Goal: Task Accomplishment & Management: Use online tool/utility

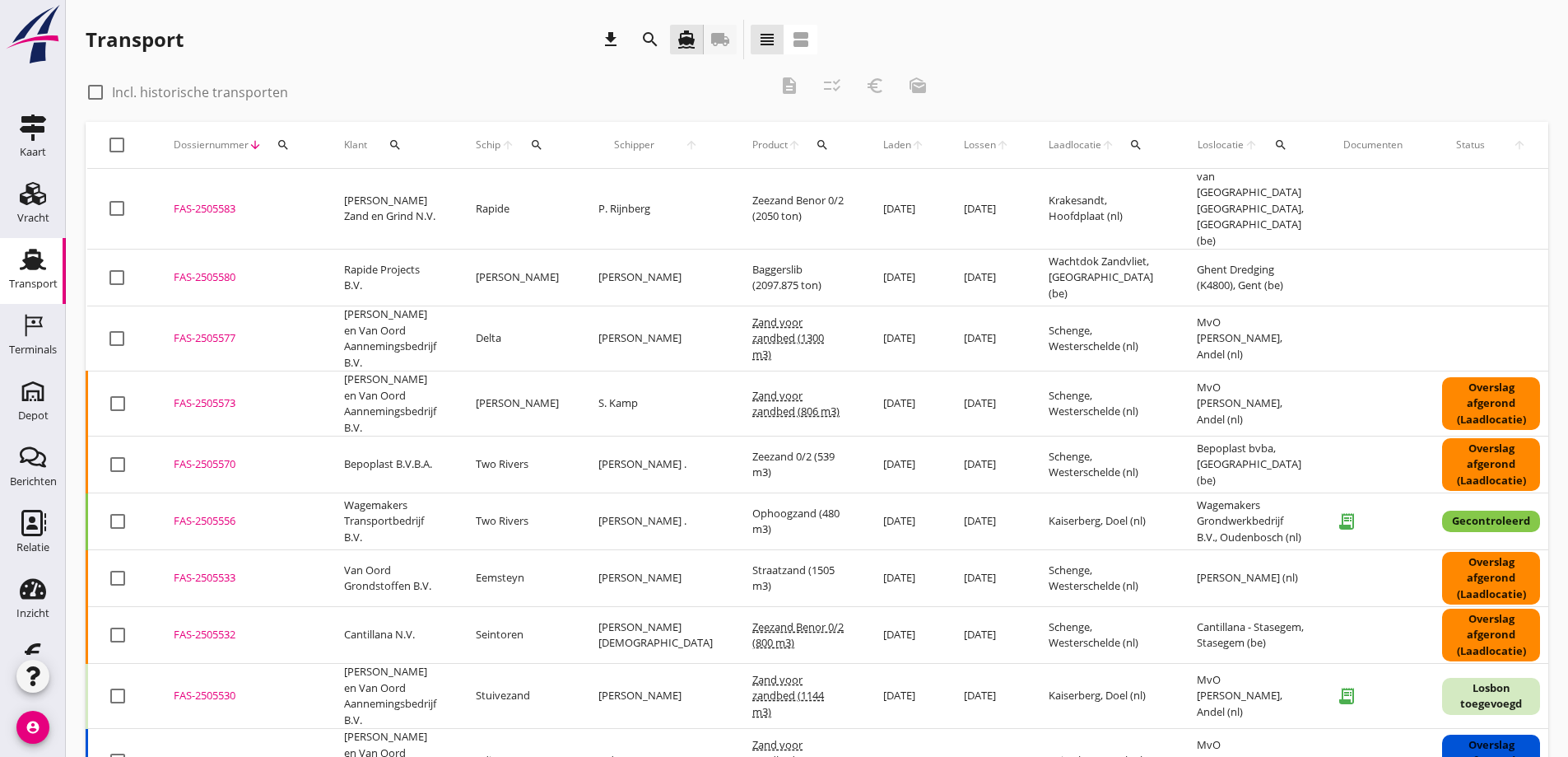
click at [718, 38] on icon "local_shipping" at bounding box center [720, 39] width 20 height 20
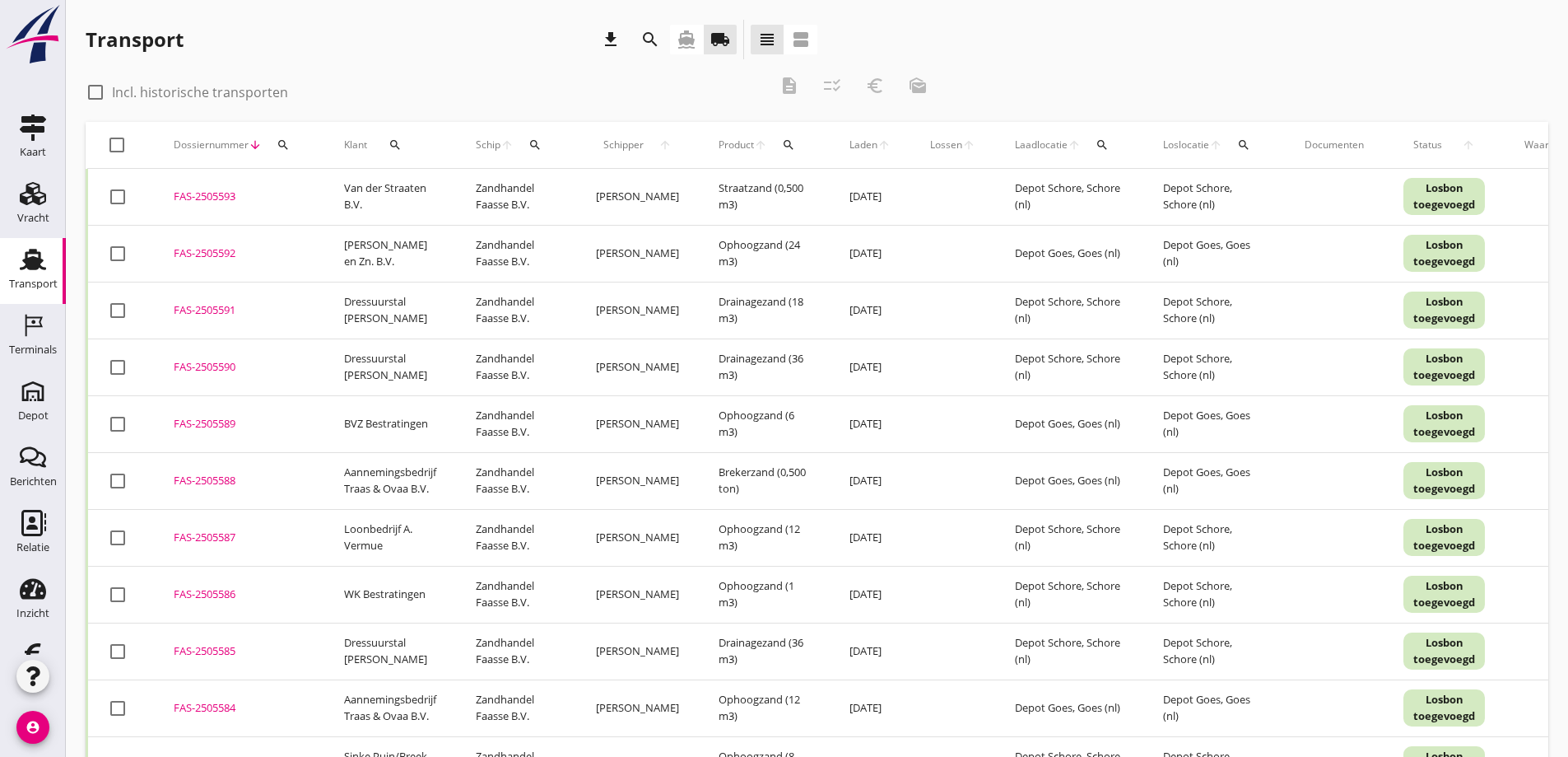
click at [214, 249] on div "FAS-2505592" at bounding box center [239, 253] width 131 height 17
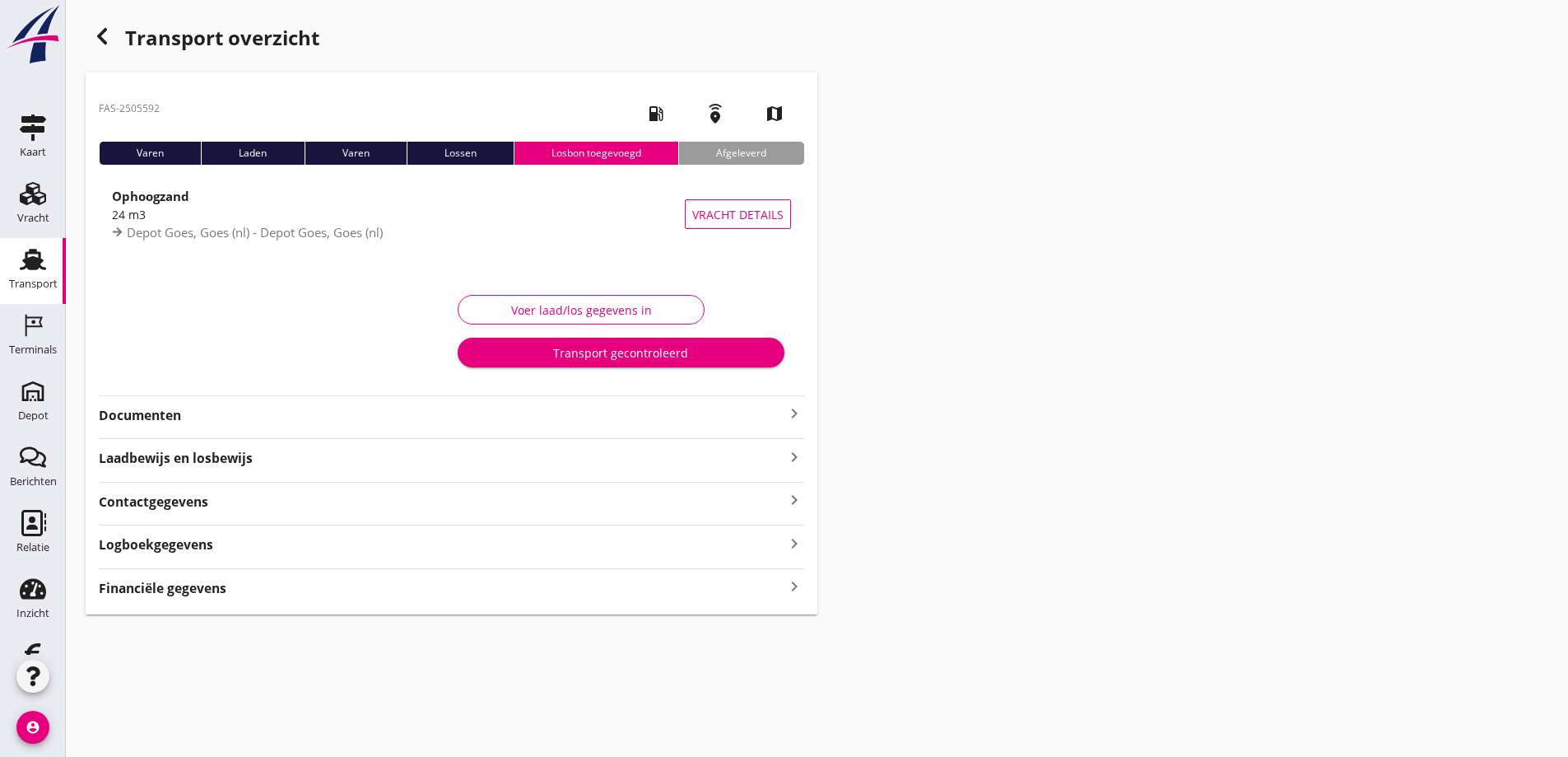
click at [108, 35] on icon "button" at bounding box center [102, 36] width 20 height 20
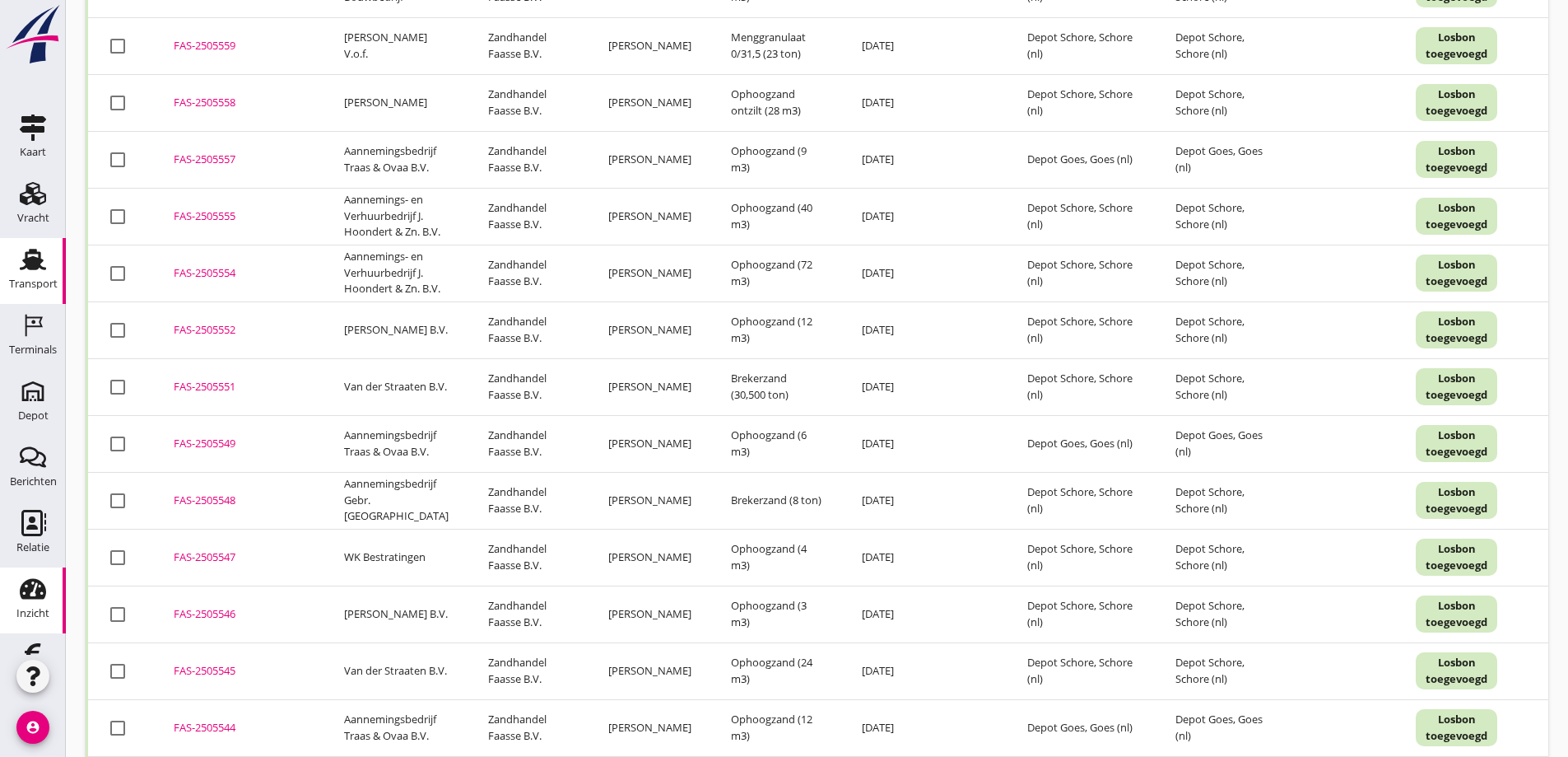
scroll to position [48, 0]
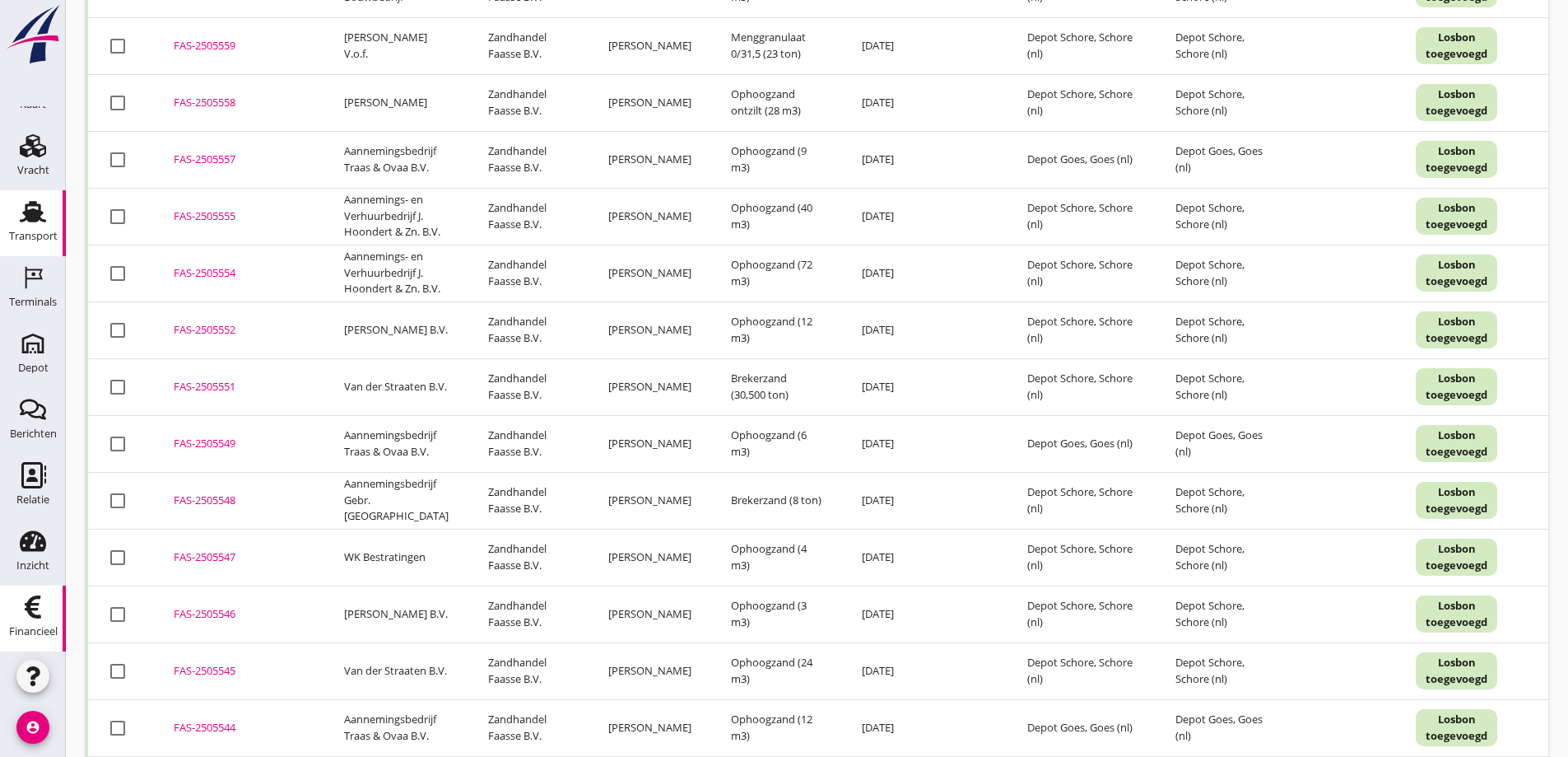
click at [24, 606] on use at bounding box center [32, 607] width 17 height 23
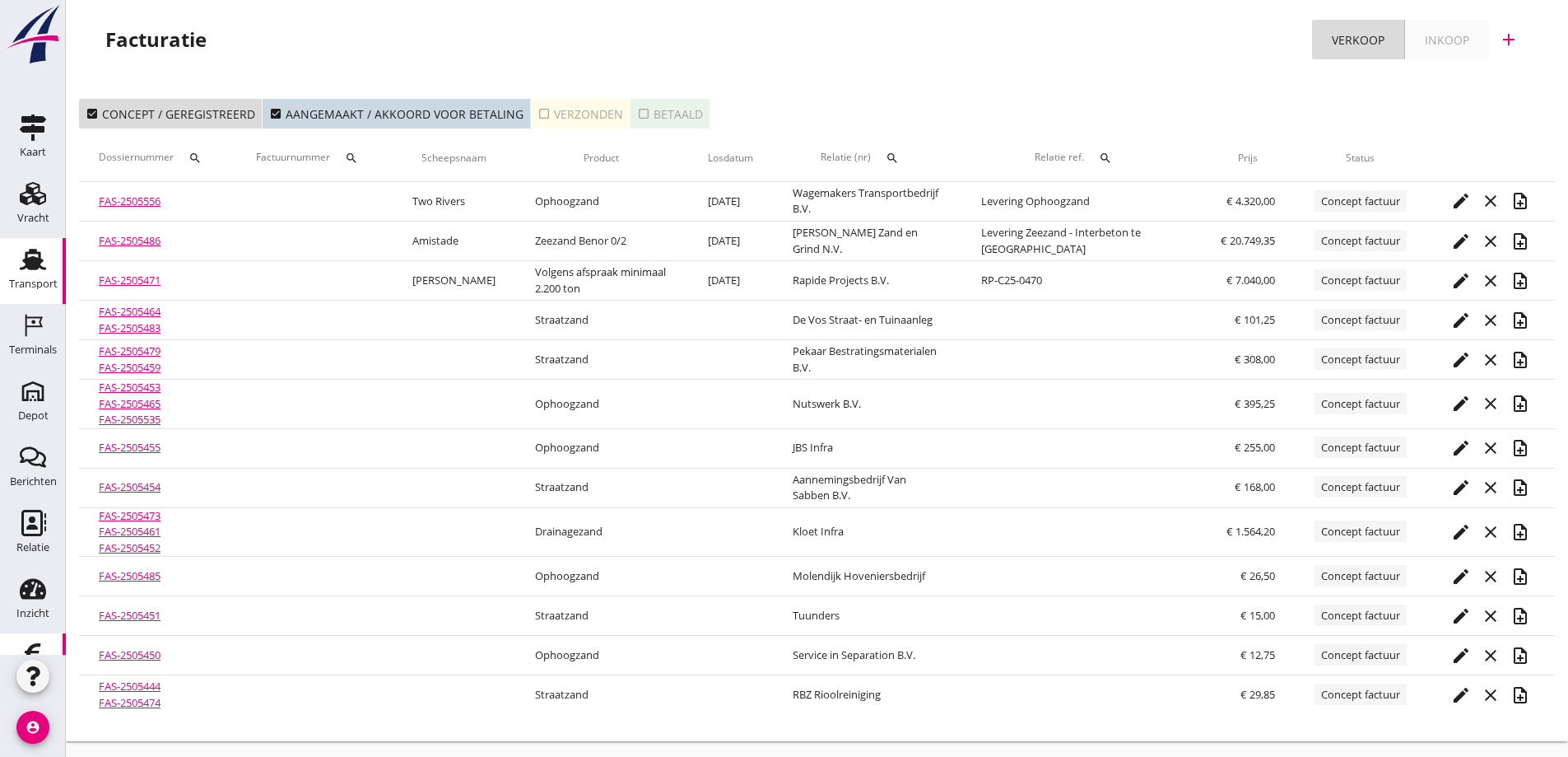
click at [26, 270] on icon "Transport" at bounding box center [33, 259] width 26 height 26
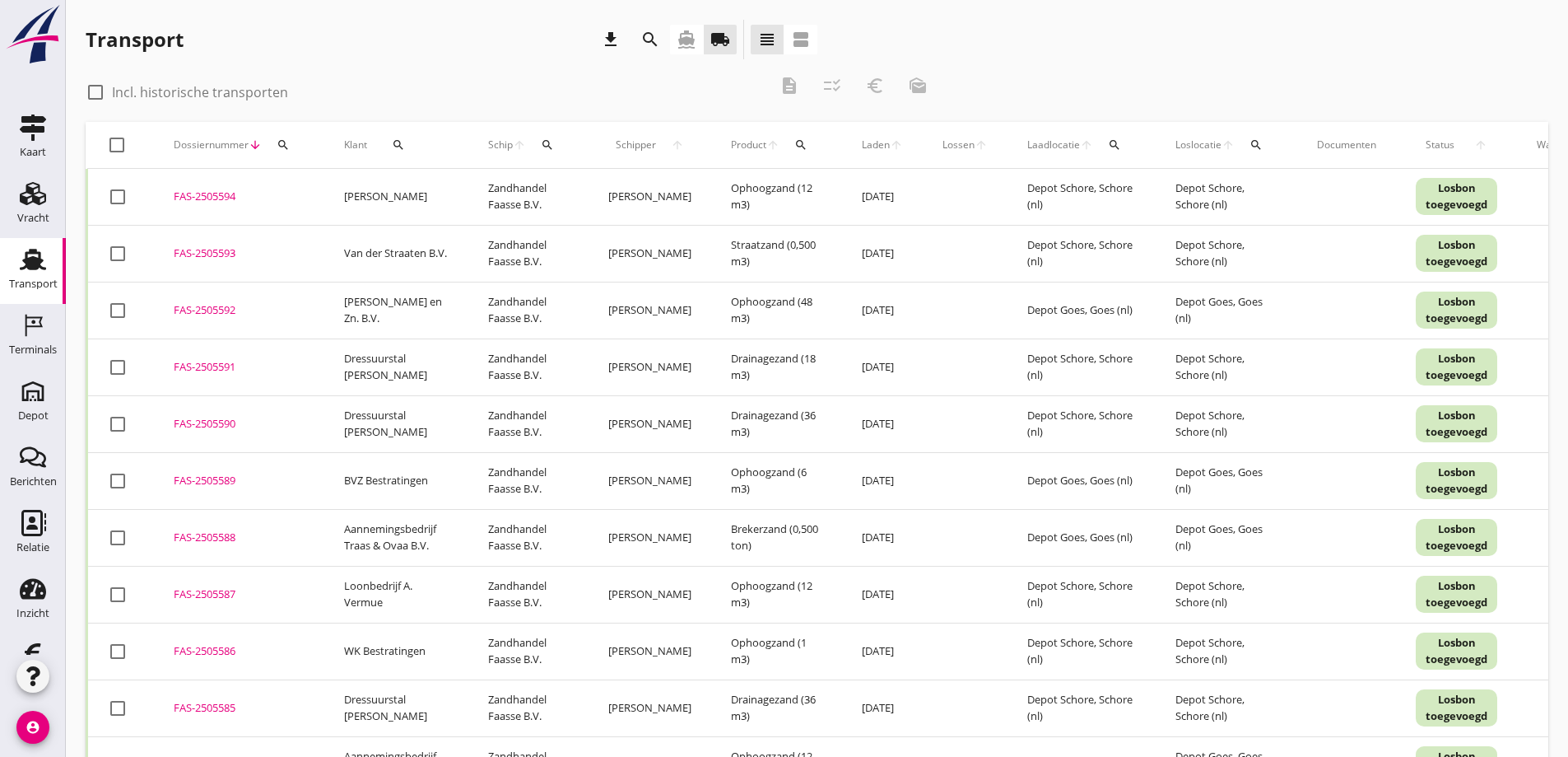
click at [392, 144] on icon "search" at bounding box center [398, 145] width 13 height 13
click at [414, 197] on input "Zoeken op opdrachtgever..." at bounding box center [465, 193] width 171 height 26
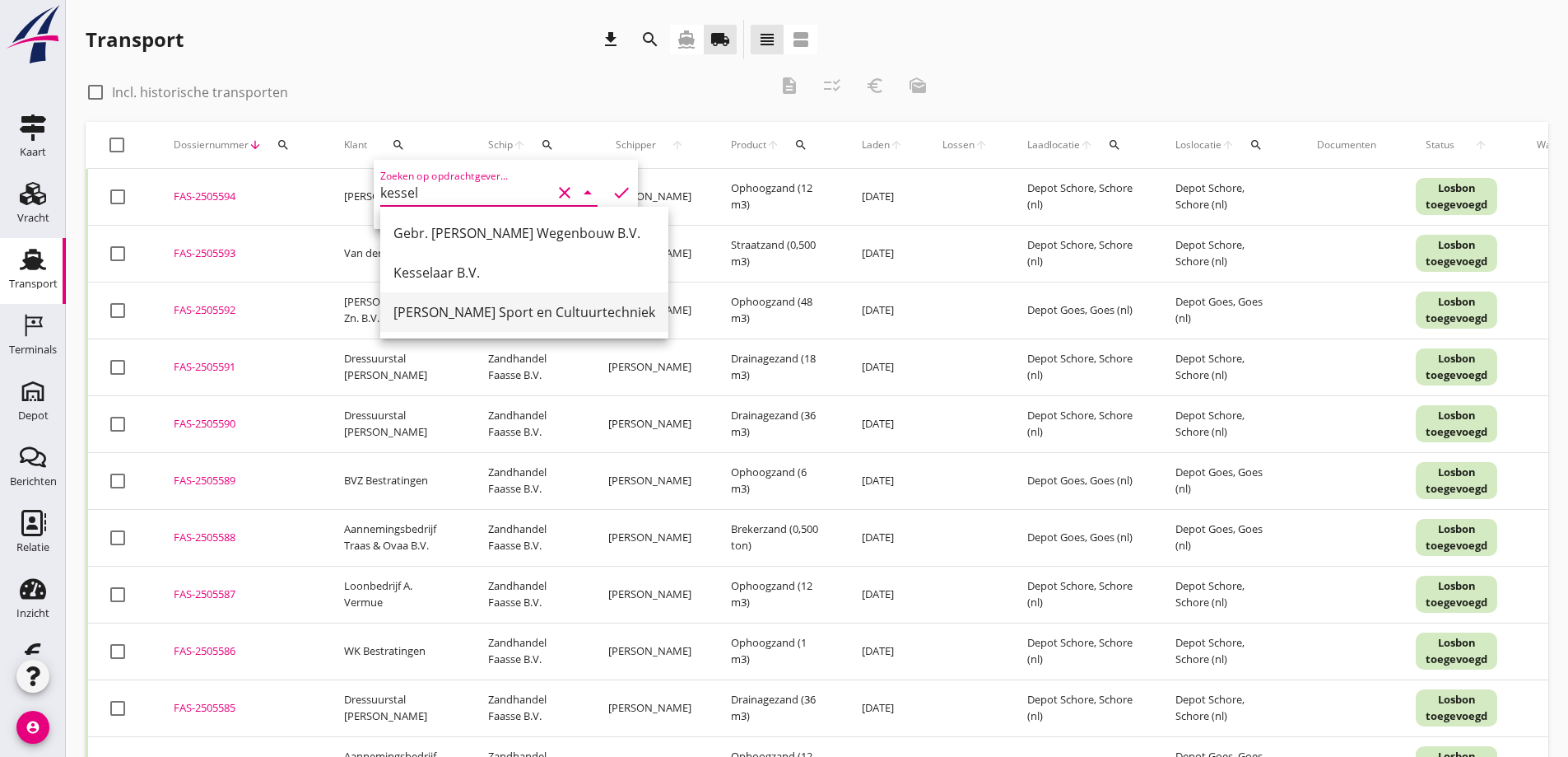
click at [455, 310] on div "[PERSON_NAME] Sport en Cultuurtechniek" at bounding box center [524, 312] width 261 height 20
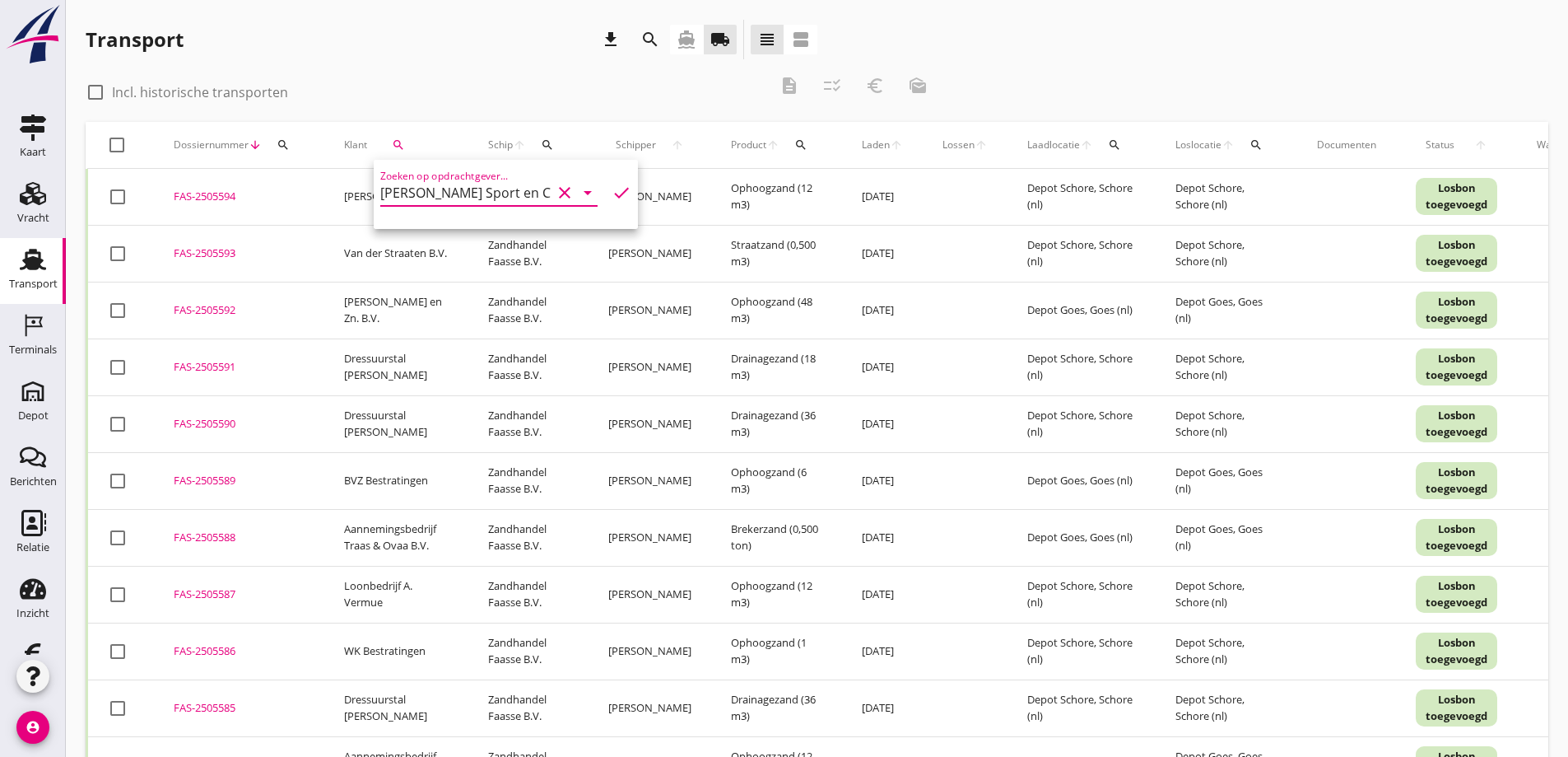
type input "[PERSON_NAME] Sport en Cultuurtechniek"
click at [612, 190] on icon "check" at bounding box center [621, 193] width 20 height 20
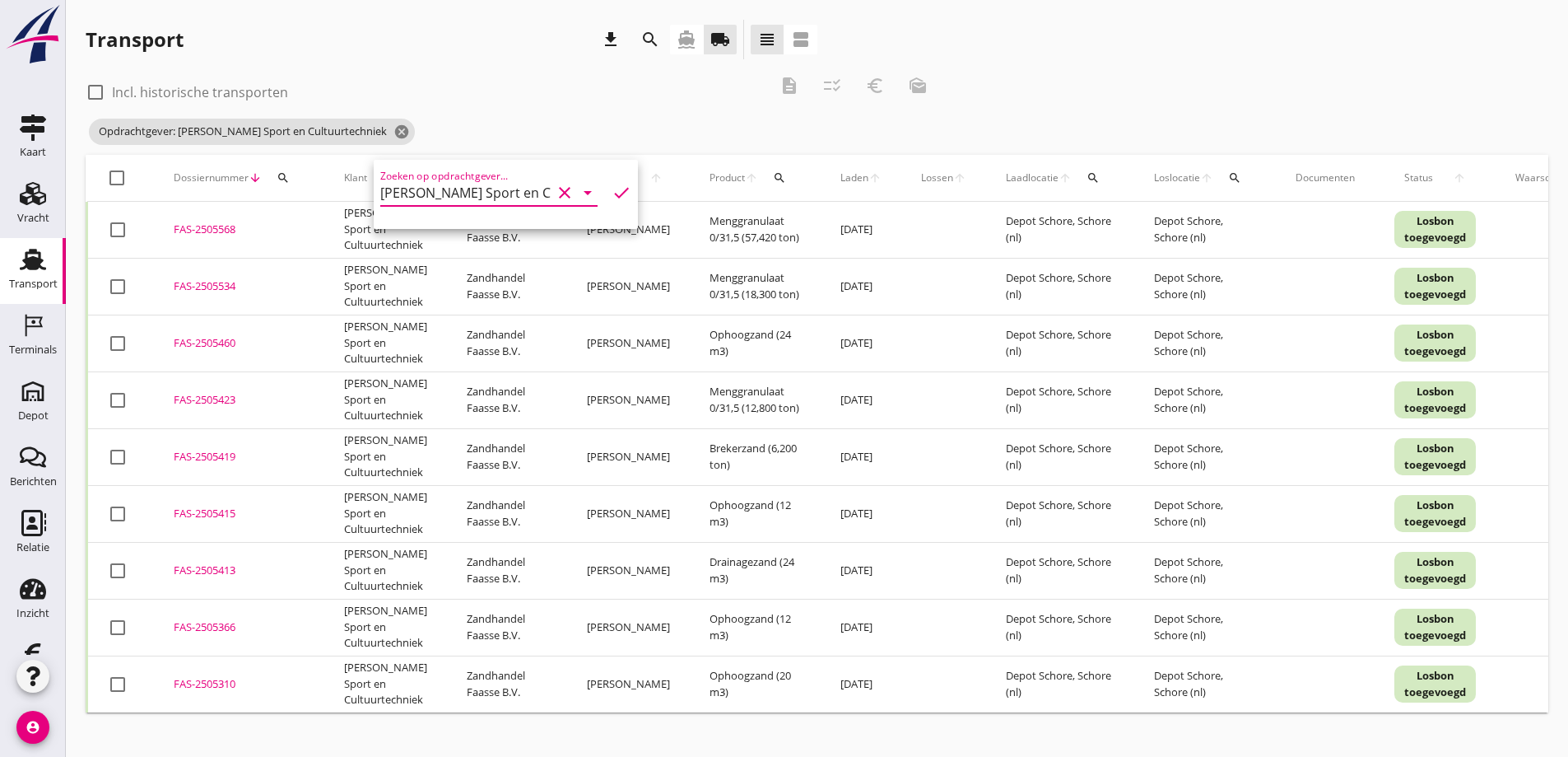
click at [359, 401] on td "[PERSON_NAME] Sport en Cultuurtechniek" at bounding box center [385, 399] width 123 height 57
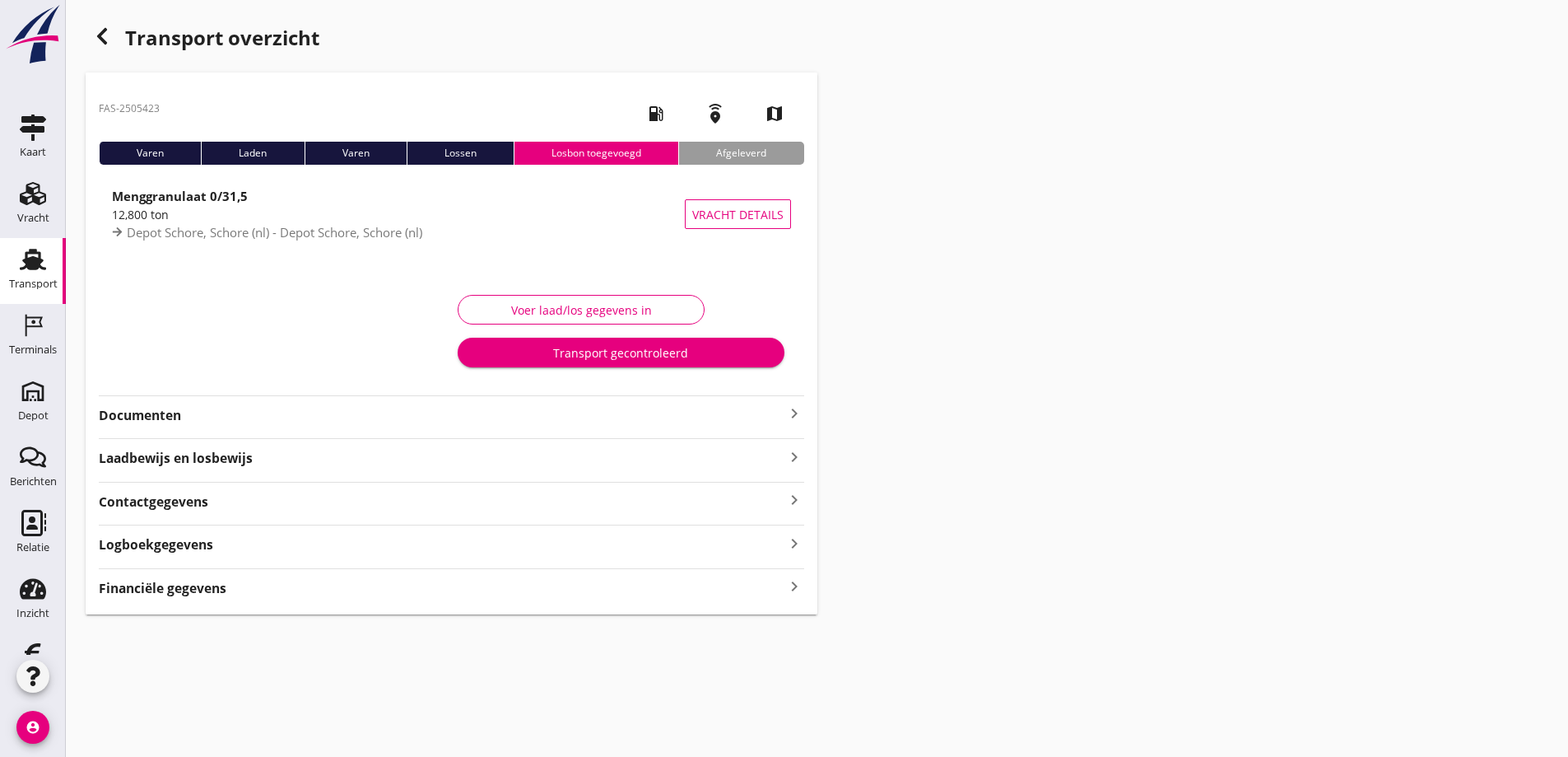
click at [107, 35] on icon "button" at bounding box center [102, 36] width 20 height 20
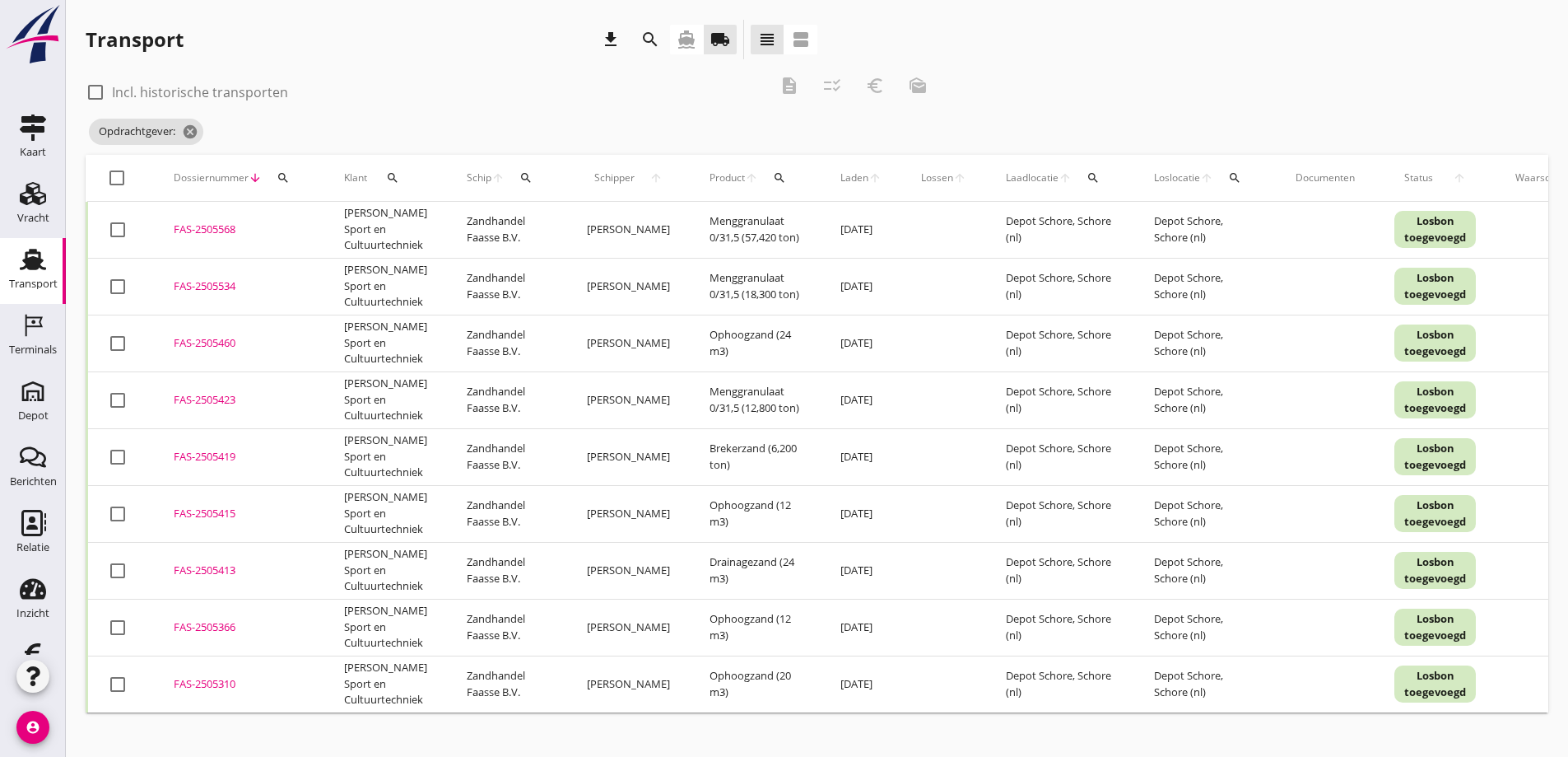
click at [203, 681] on div "FAS-2505310" at bounding box center [239, 684] width 131 height 17
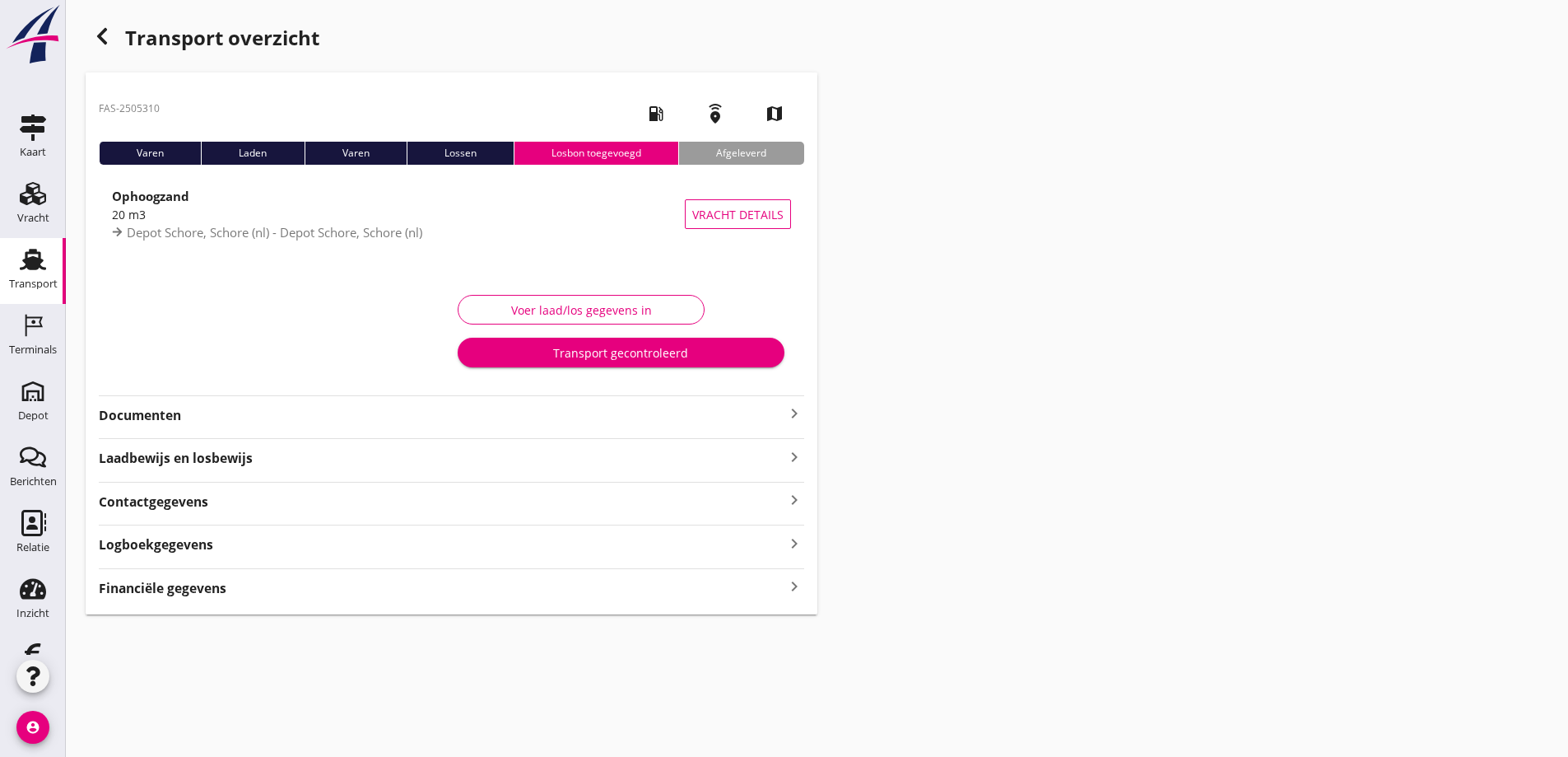
click at [160, 413] on strong "Documenten" at bounding box center [441, 416] width 686 height 19
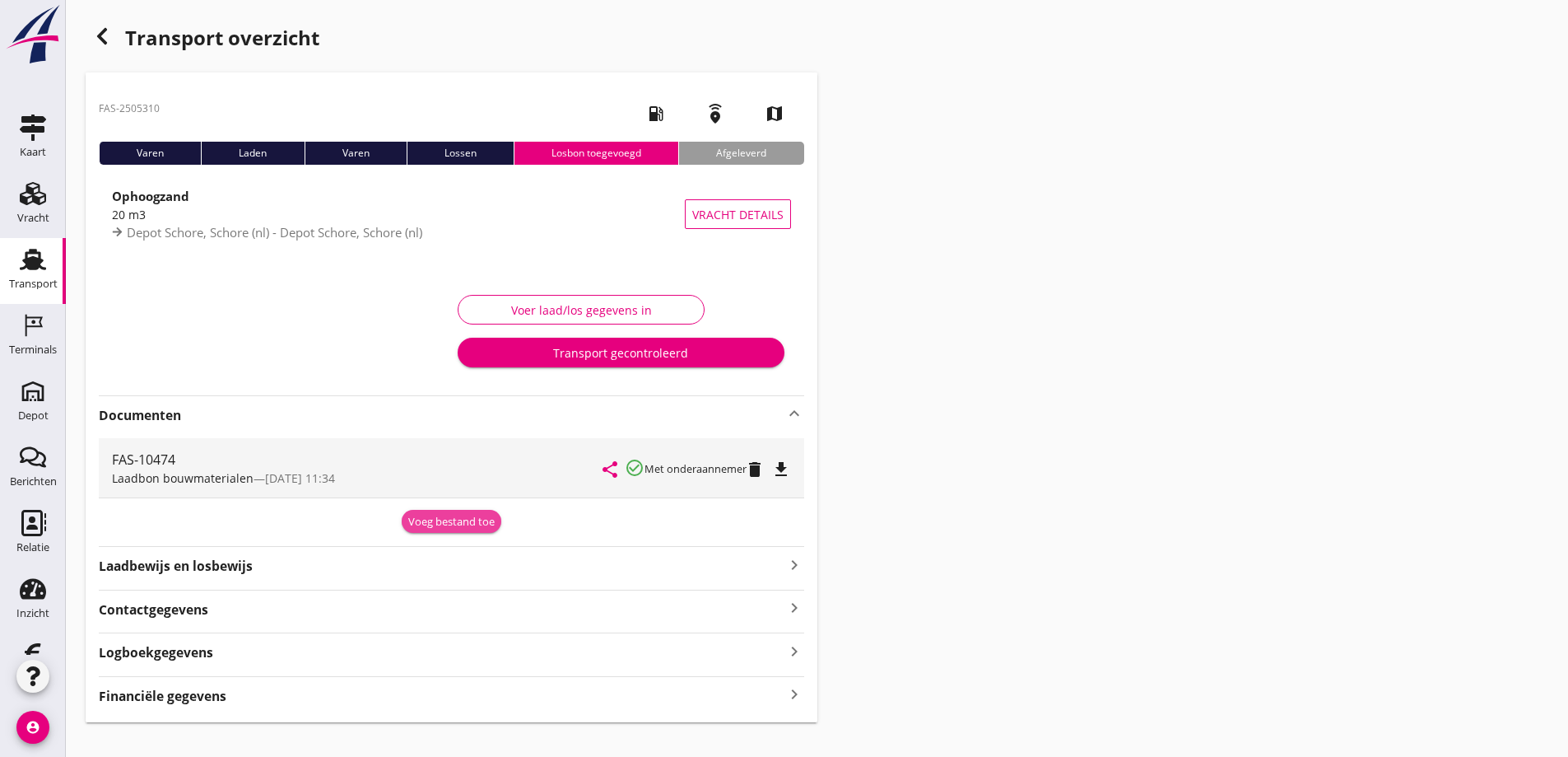
click at [460, 519] on div "Voeg bestand toe" at bounding box center [451, 522] width 86 height 17
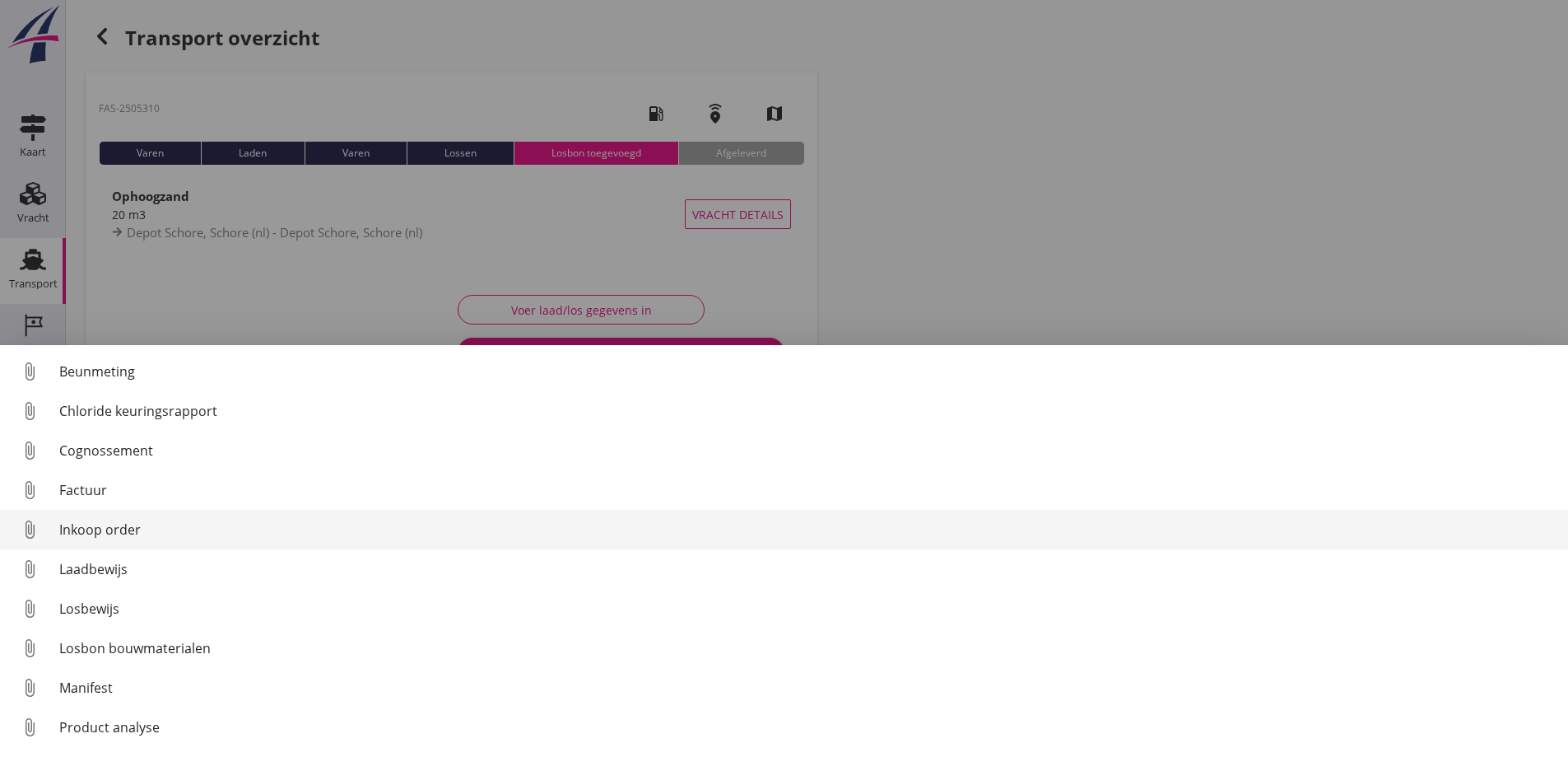
click at [112, 525] on div "Inkoop order" at bounding box center [807, 529] width 1496 height 20
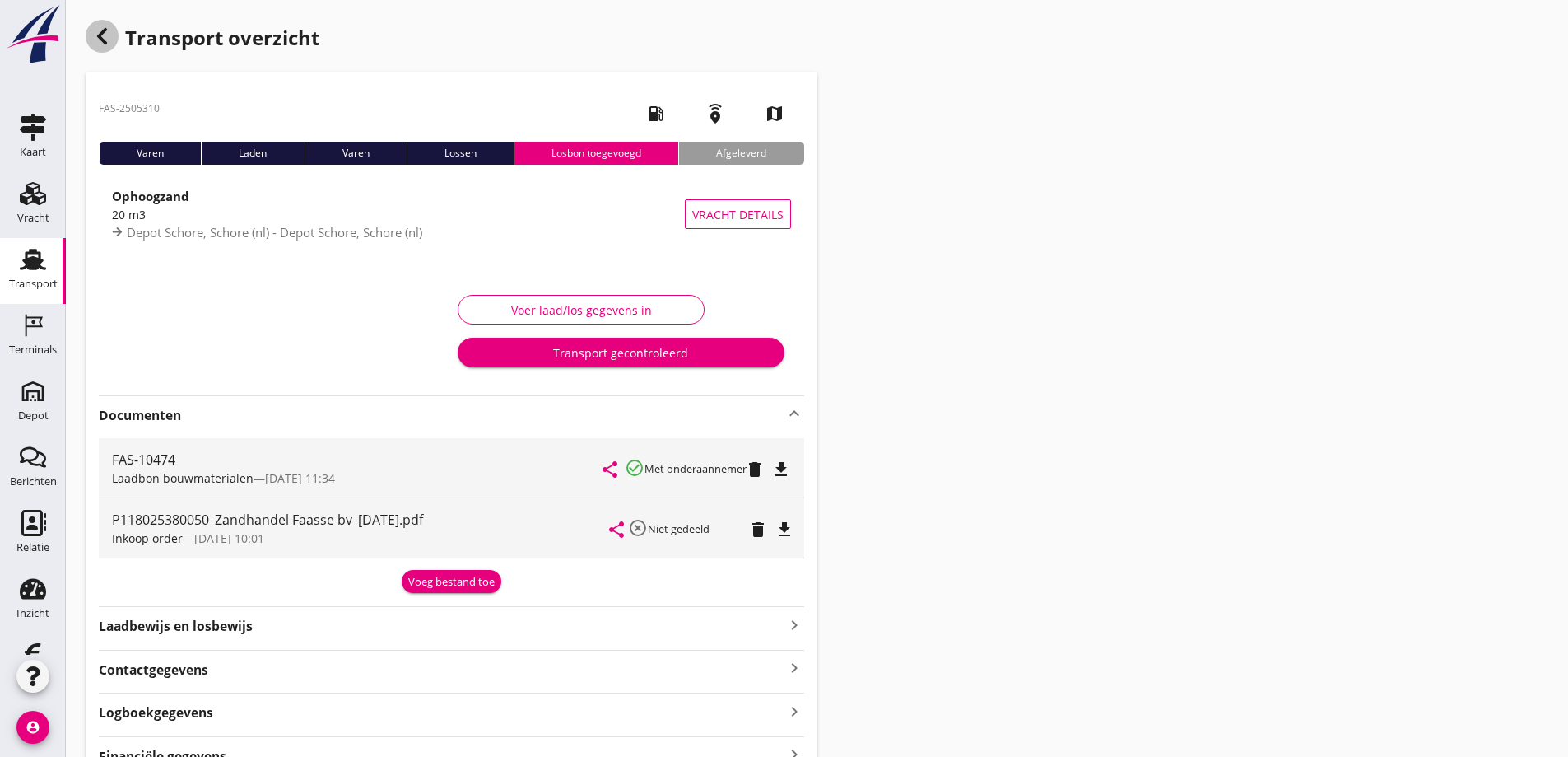
click at [100, 33] on use "button" at bounding box center [101, 36] width 10 height 17
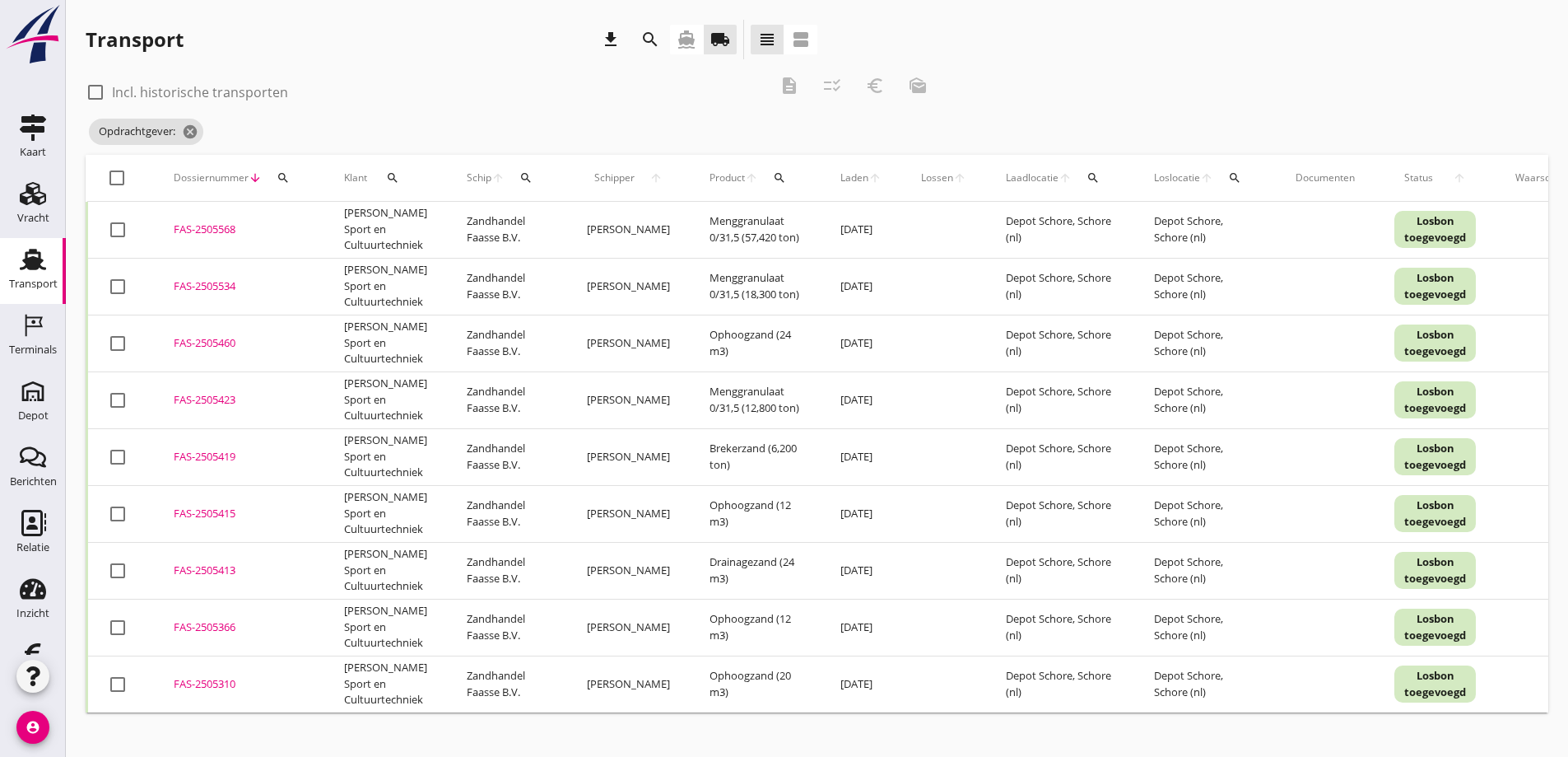
click at [117, 685] on div at bounding box center [118, 685] width 28 height 28
checkbox input "true"
click at [120, 630] on div at bounding box center [118, 628] width 28 height 28
checkbox input "true"
click at [873, 82] on icon "euro_symbol" at bounding box center [875, 85] width 20 height 20
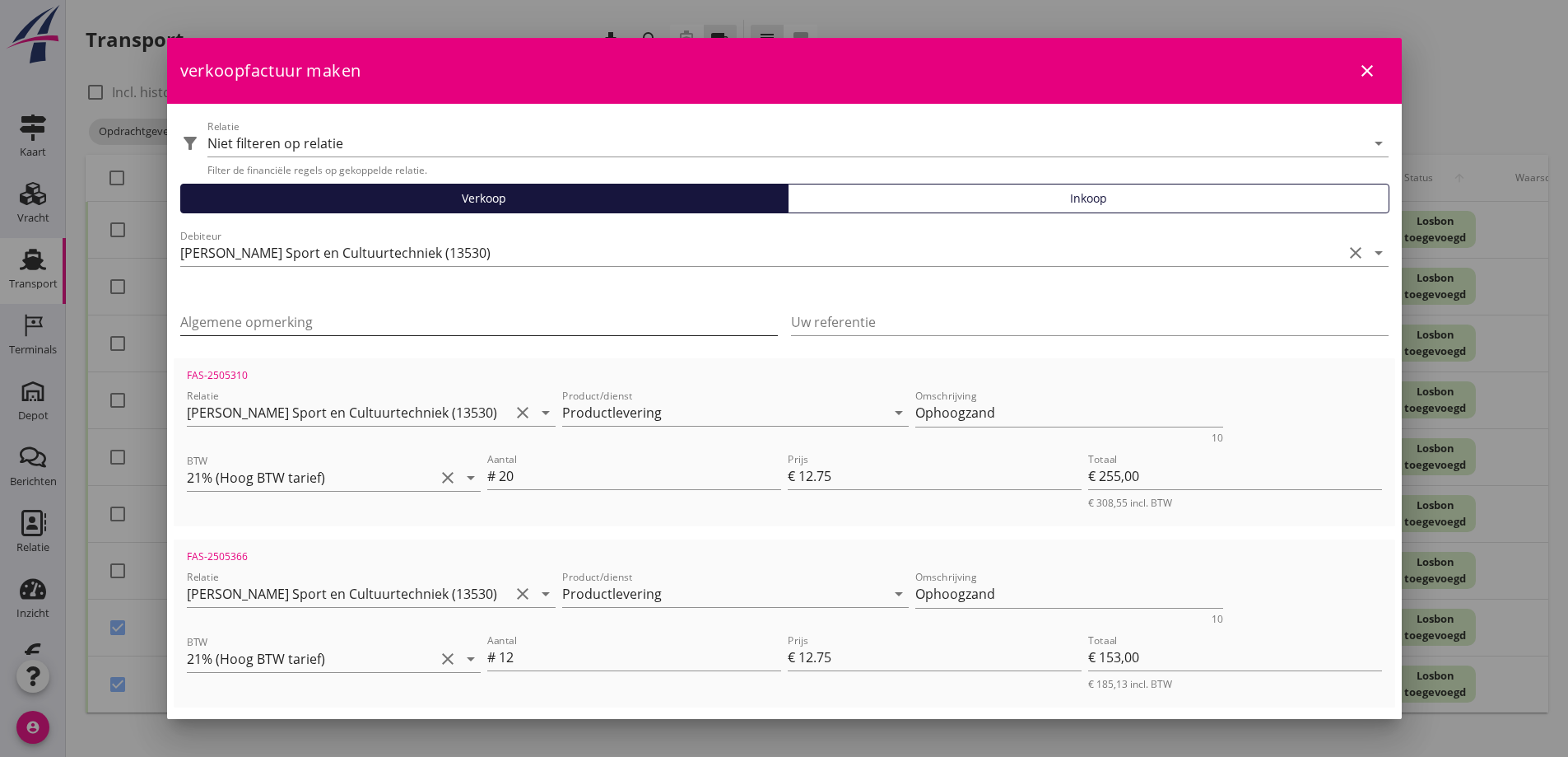
click at [198, 313] on input "Algemene opmerking" at bounding box center [479, 322] width 598 height 26
click at [199, 324] on input "Algemene opmerking" at bounding box center [479, 322] width 598 height 26
drag, startPoint x: 200, startPoint y: 324, endPoint x: 207, endPoint y: 317, distance: 9.9
paste input "Bonnummer: P118025380050"
type input "Bonnummer: P118025380050"
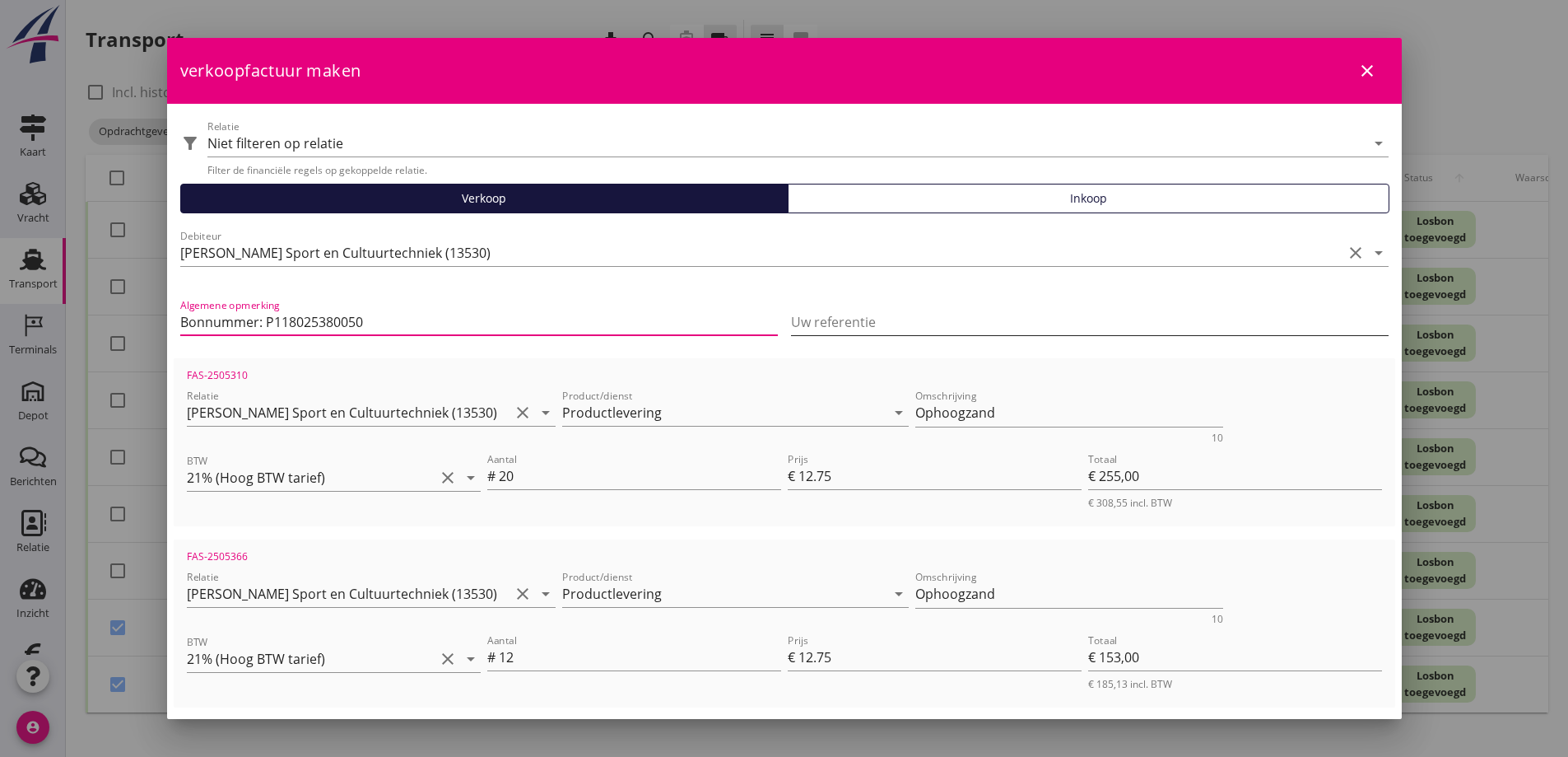
click at [848, 315] on input "Uw referentie" at bounding box center [1090, 322] width 598 height 26
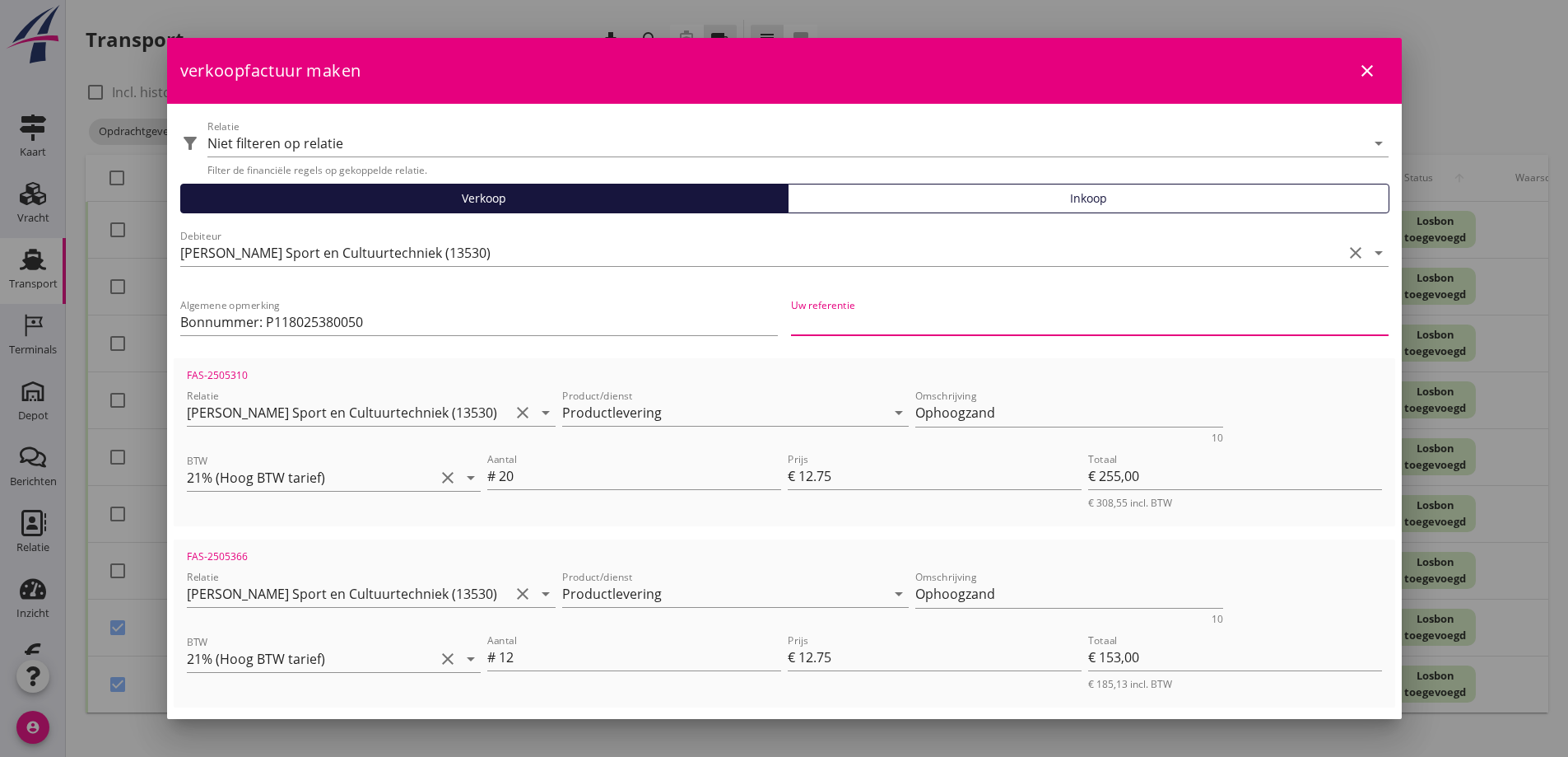
paste input "Bonnummer: P118025380050"
type input "Bonnummer: P118025380050"
click at [401, 321] on input "Bonnummer: P118025380050" at bounding box center [479, 322] width 598 height 26
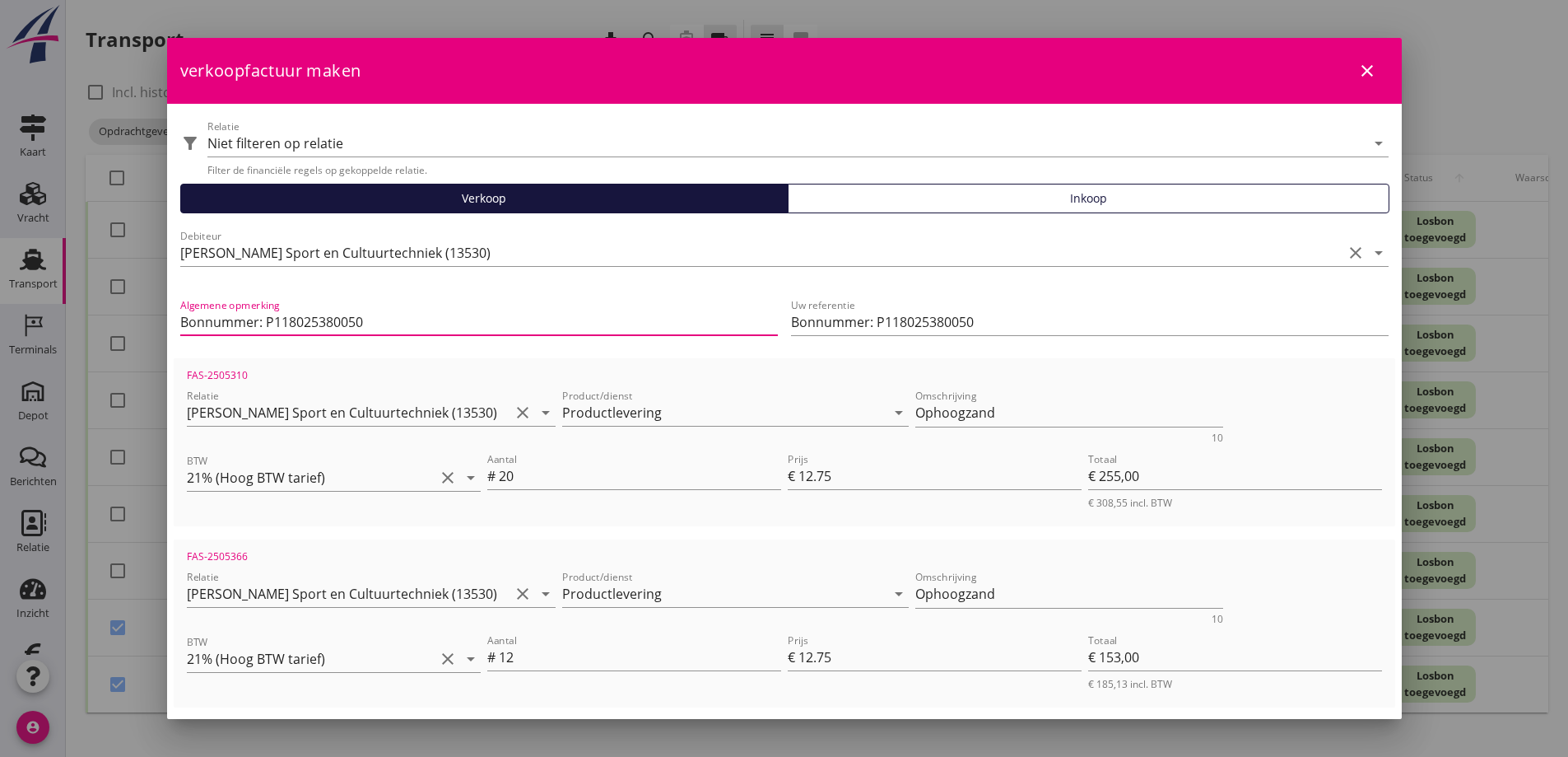
paste input "802219 - [GEOGRAPHIC_DATA]"
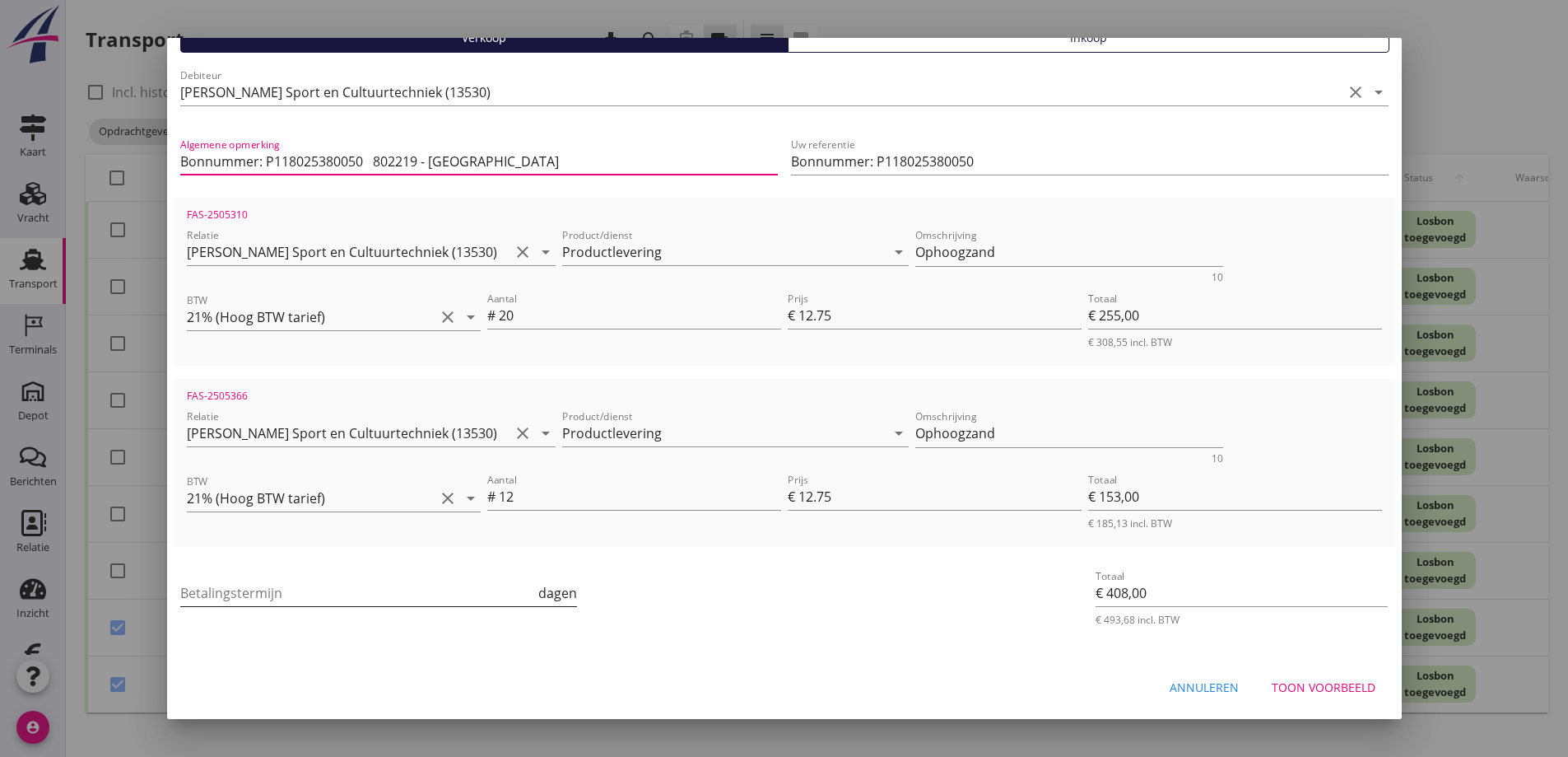
type input "Bonnummer: P118025380050 802219 - [GEOGRAPHIC_DATA]"
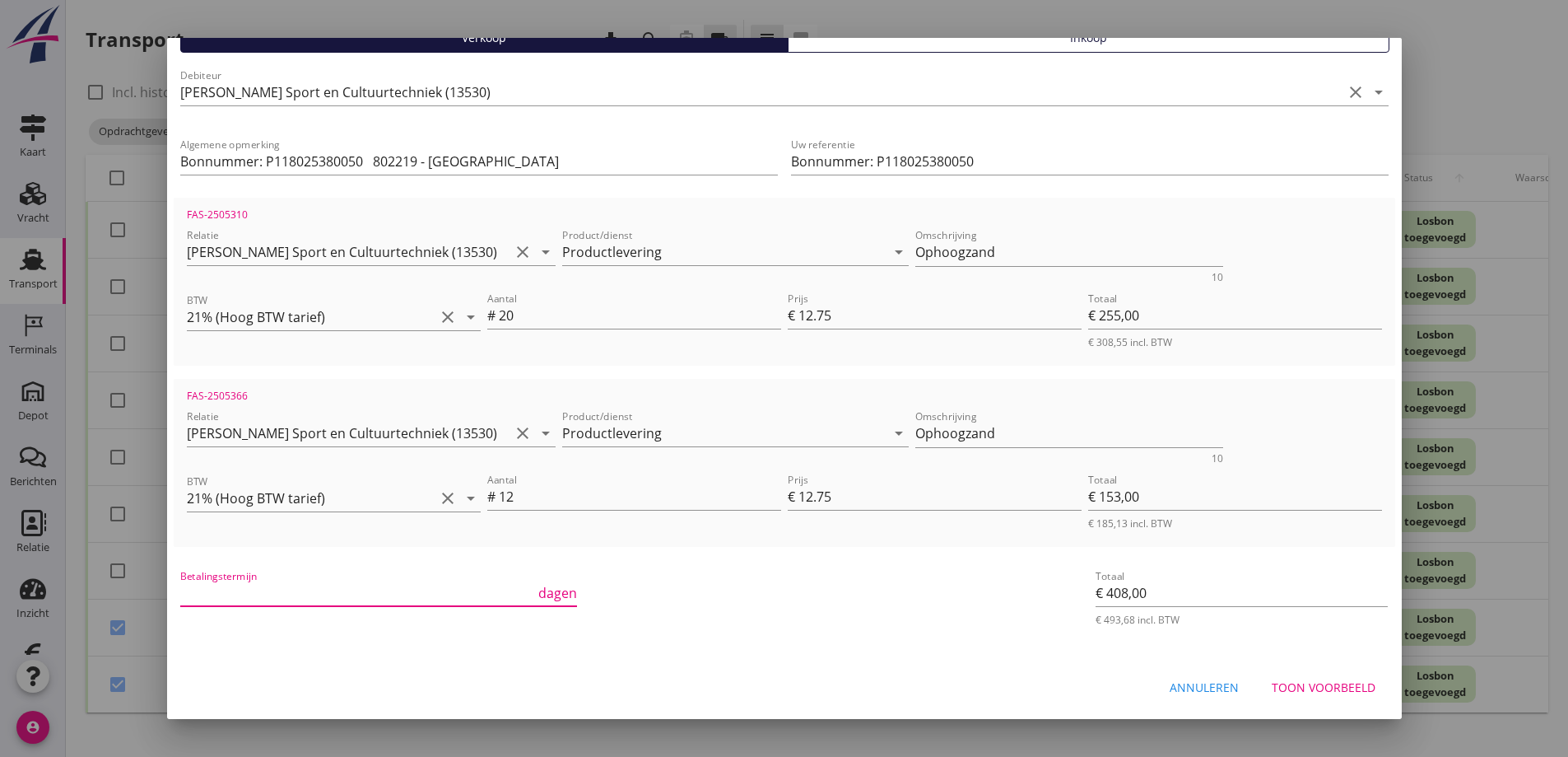
click at [255, 583] on input "Betalingstermijn" at bounding box center [358, 593] width 356 height 26
type input "30"
click at [1295, 685] on div "Toon voorbeeld" at bounding box center [1323, 687] width 104 height 17
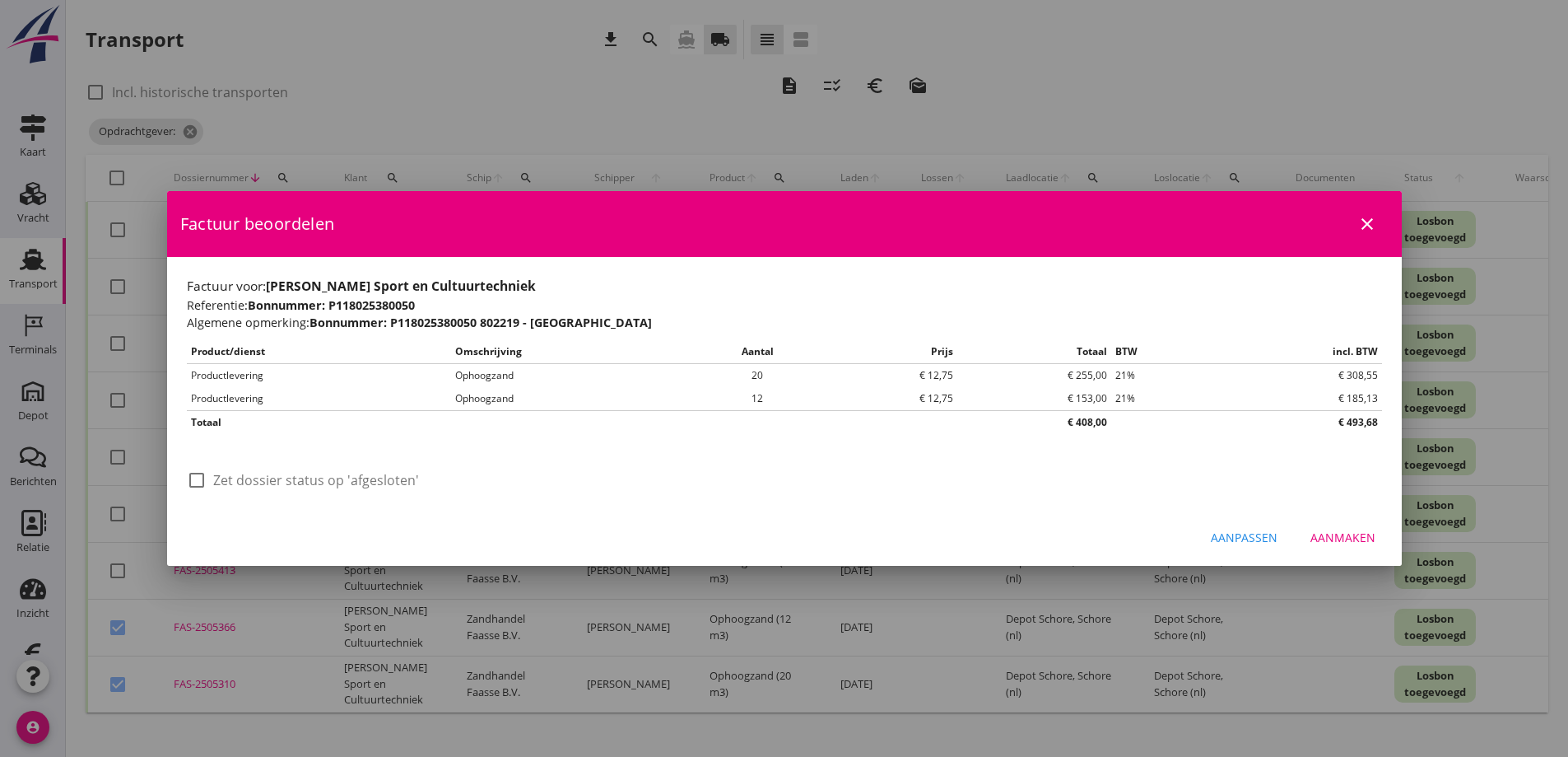
scroll to position [0, 0]
click at [199, 483] on div at bounding box center [197, 481] width 28 height 28
checkbox input "true"
click at [1339, 536] on div "Aanmaken" at bounding box center [1343, 537] width 65 height 17
checkbox input "false"
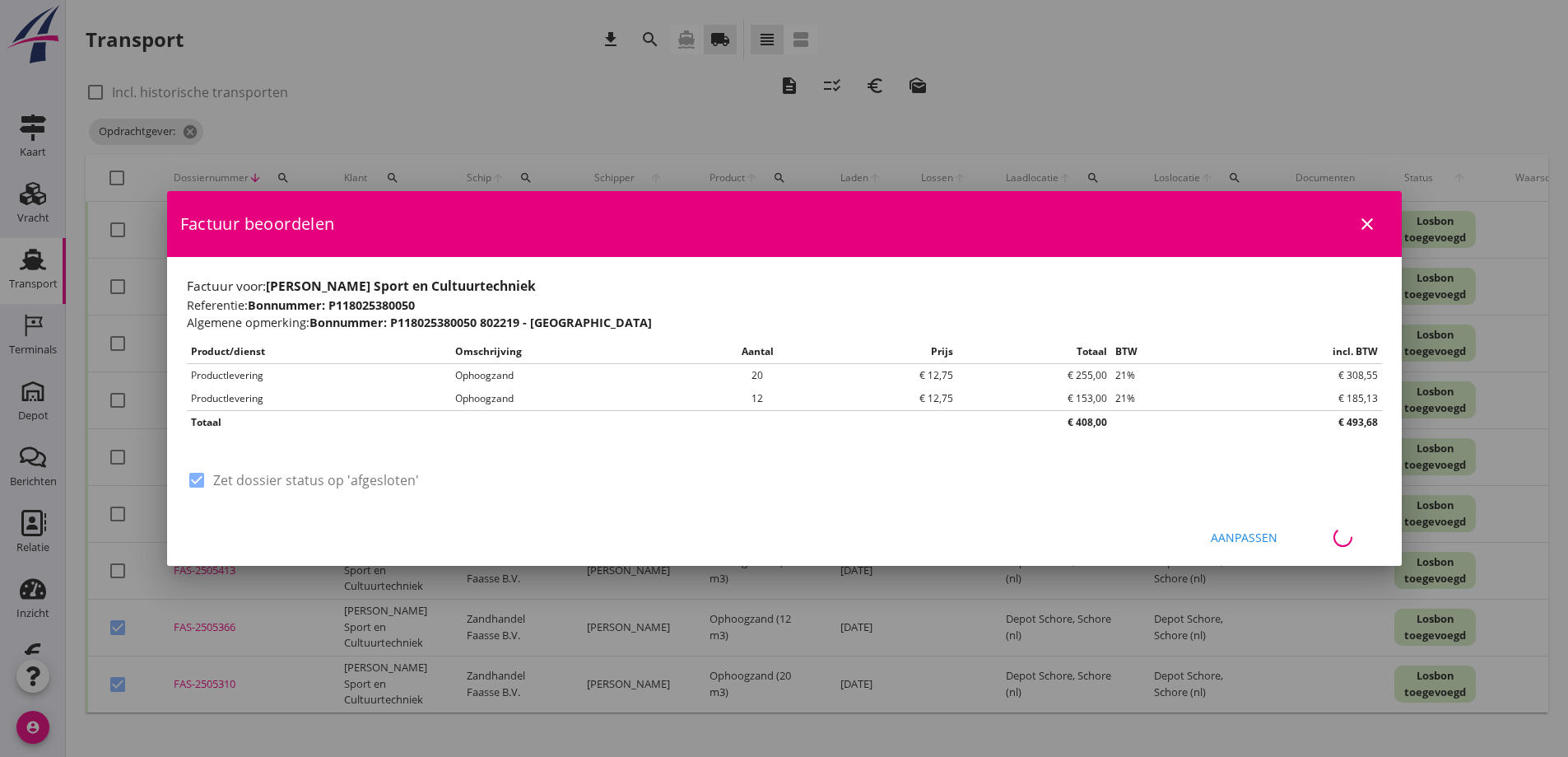
checkbox input "false"
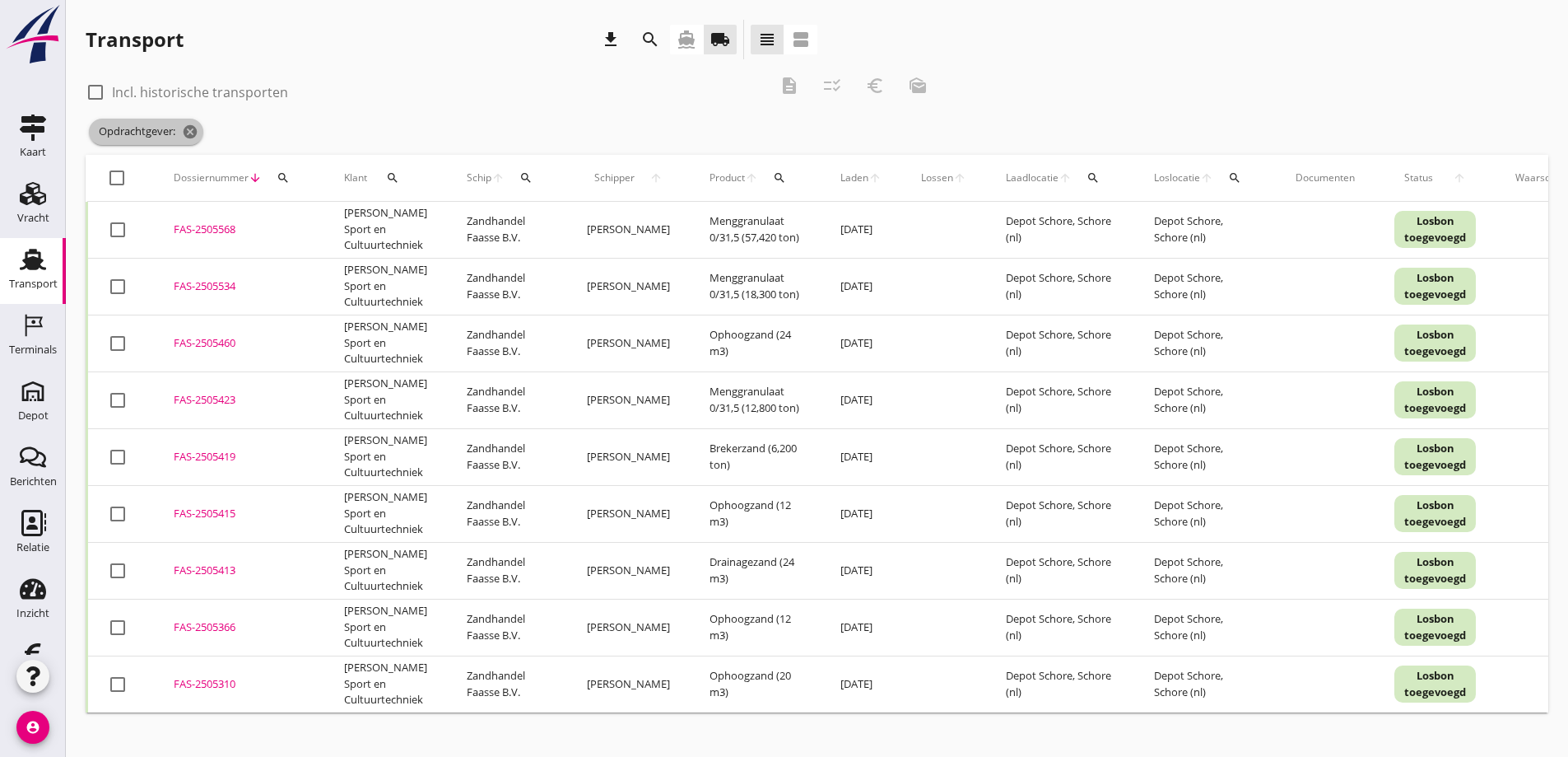
click at [188, 130] on icon "cancel" at bounding box center [190, 132] width 17 height 17
